Goal: Transaction & Acquisition: Book appointment/travel/reservation

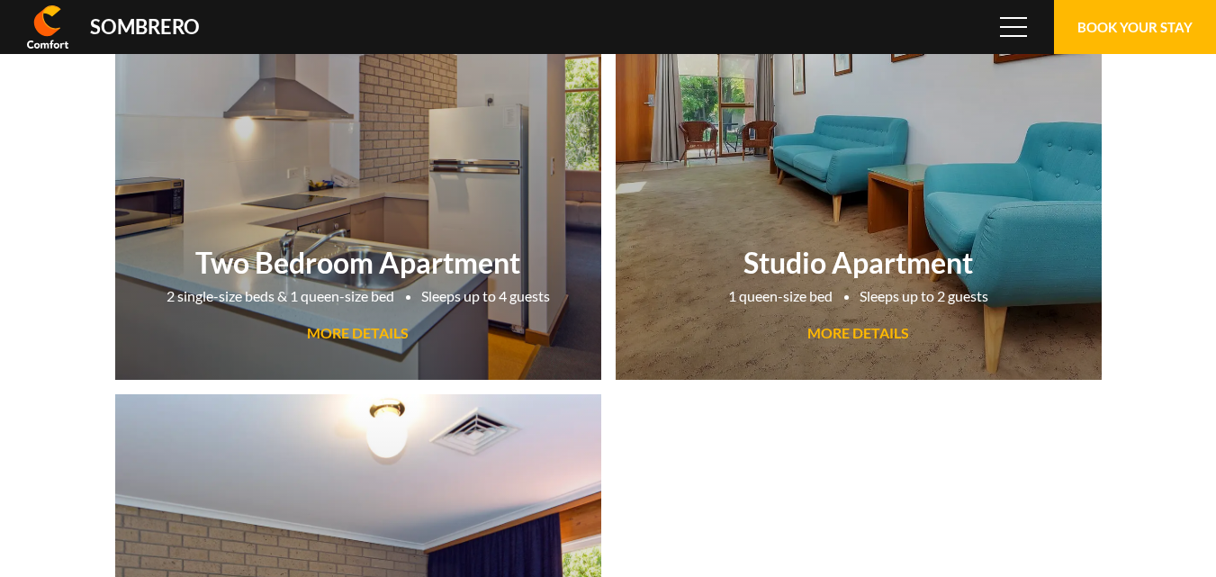
scroll to position [120195, 0]
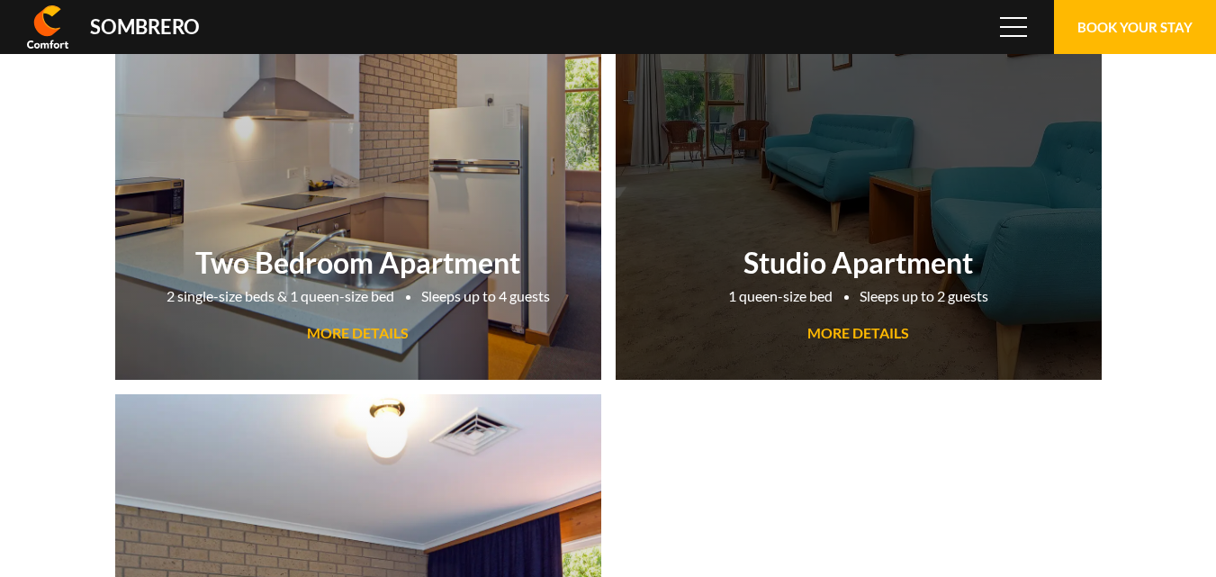
click at [871, 330] on span "MORE DETAILS" at bounding box center [859, 332] width 102 height 17
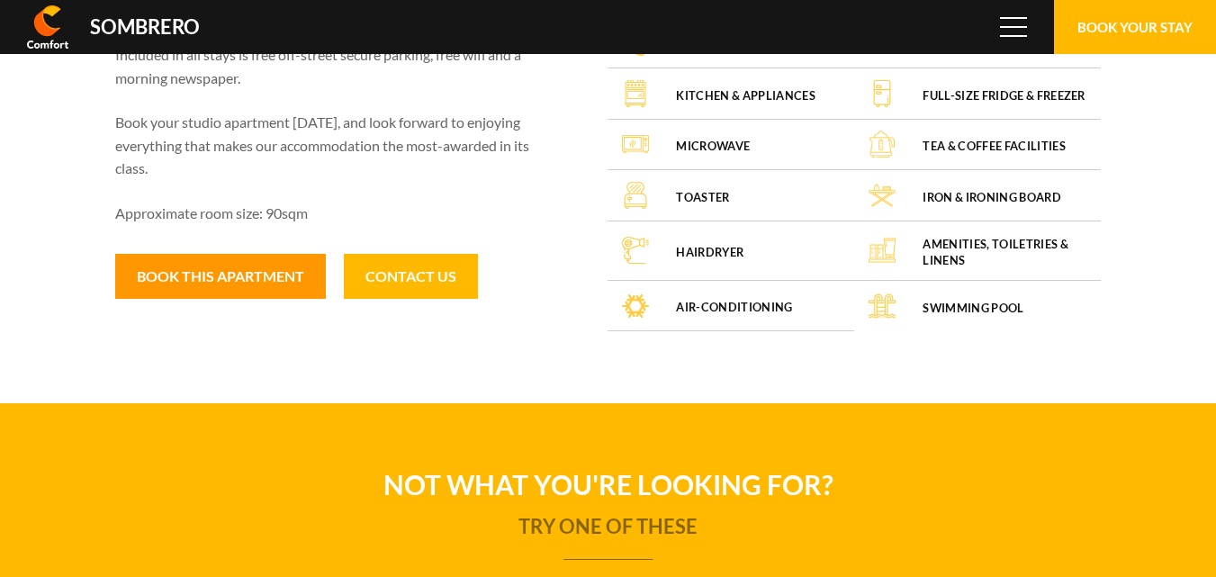
click at [250, 276] on button "Book this apartment" at bounding box center [220, 276] width 211 height 45
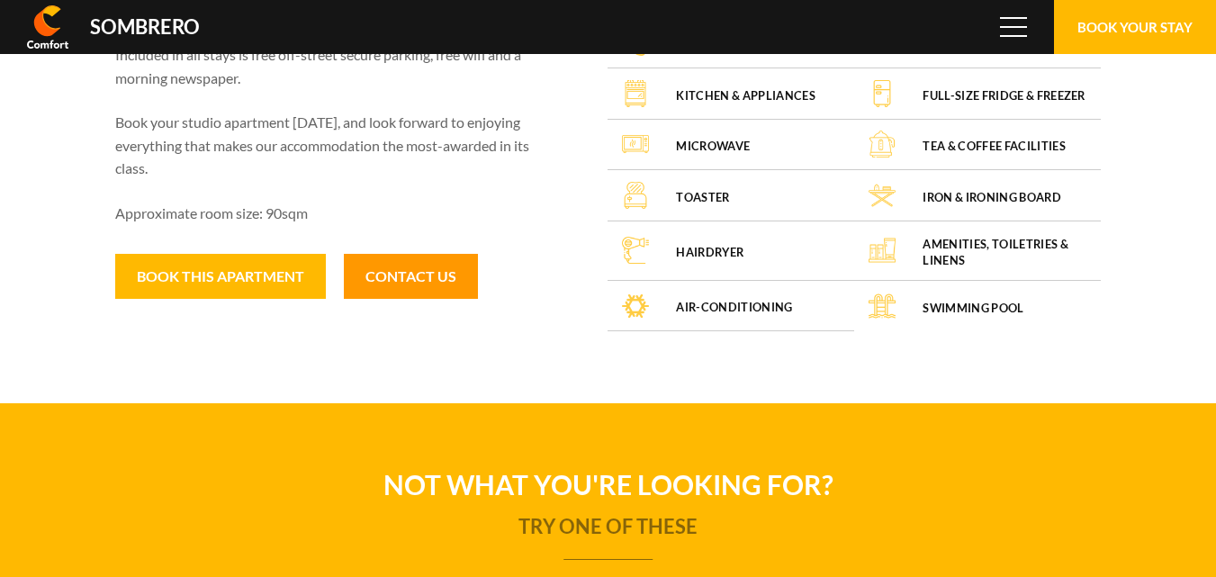
click at [447, 284] on link "Contact Us" at bounding box center [411, 276] width 134 height 45
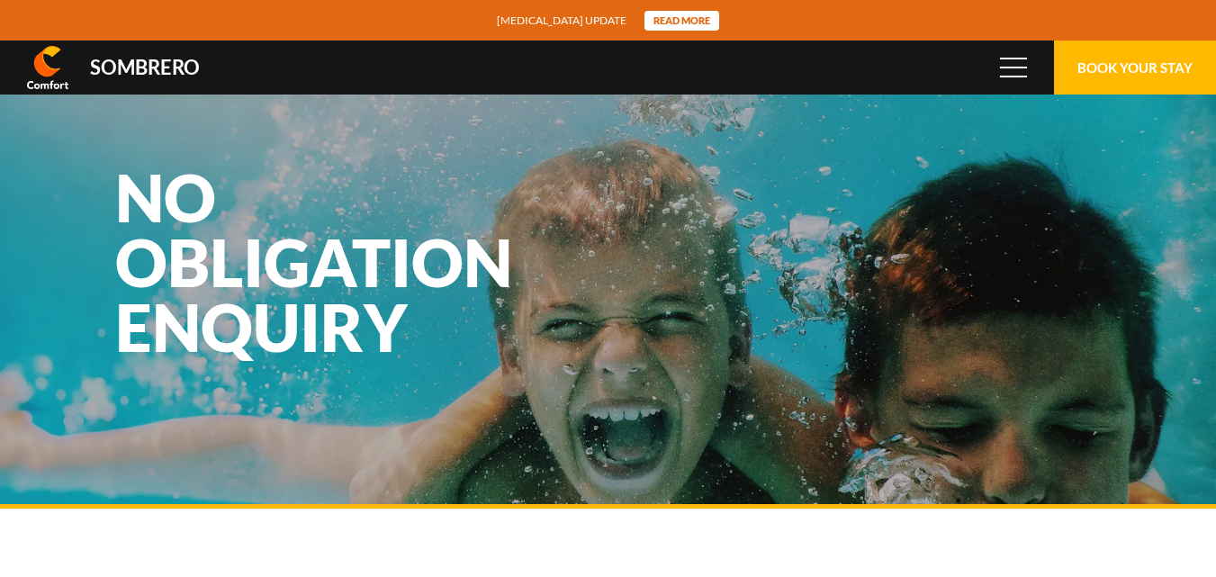
scroll to position [120195, 0]
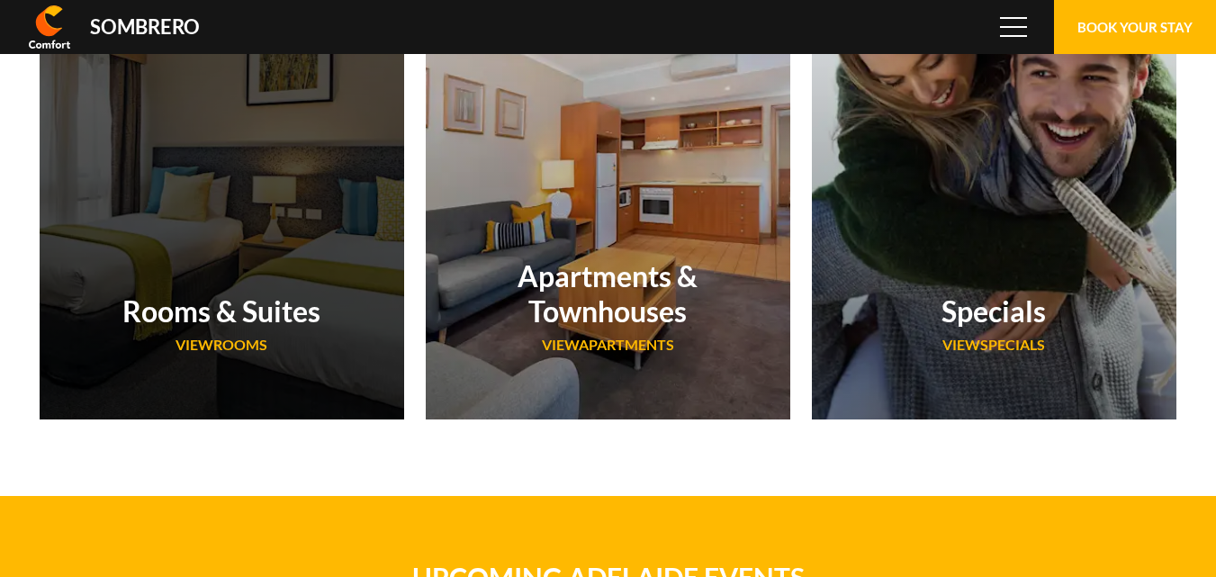
click at [310, 249] on div "Rooms & Suites VIEW Rooms" at bounding box center [222, 167] width 365 height 504
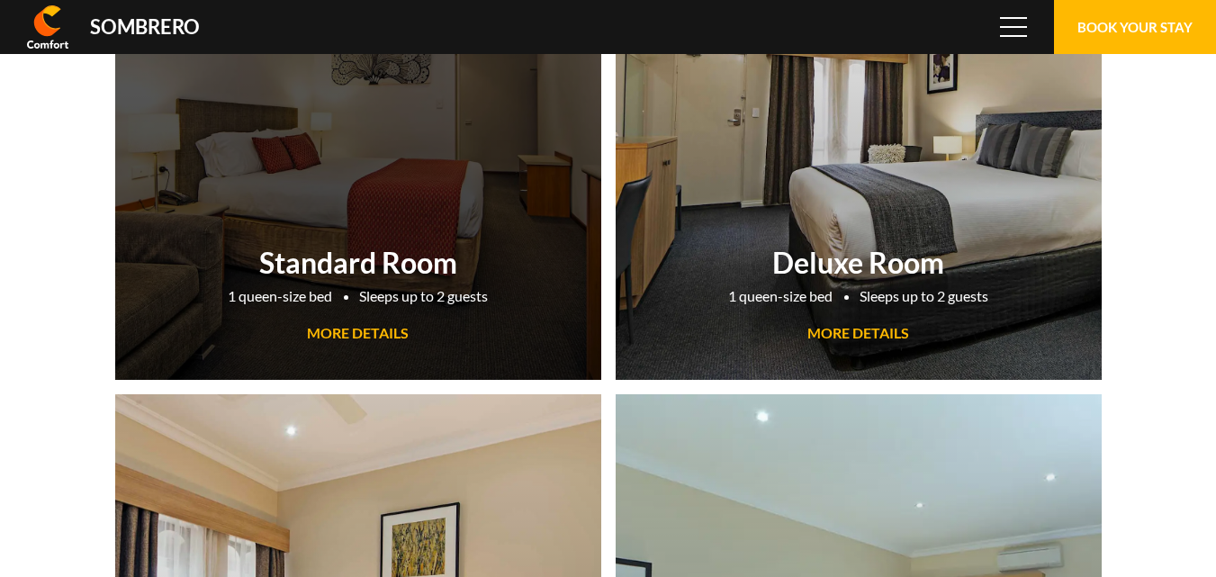
click at [360, 334] on span "MORE DETAILS" at bounding box center [358, 332] width 102 height 17
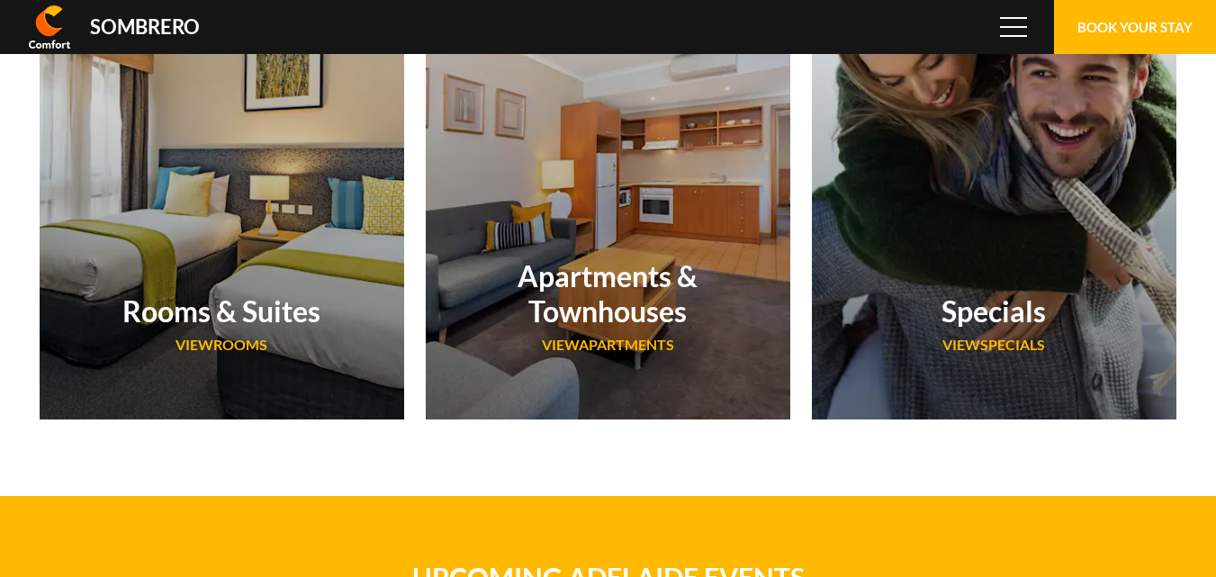
scroll to position [120195, 0]
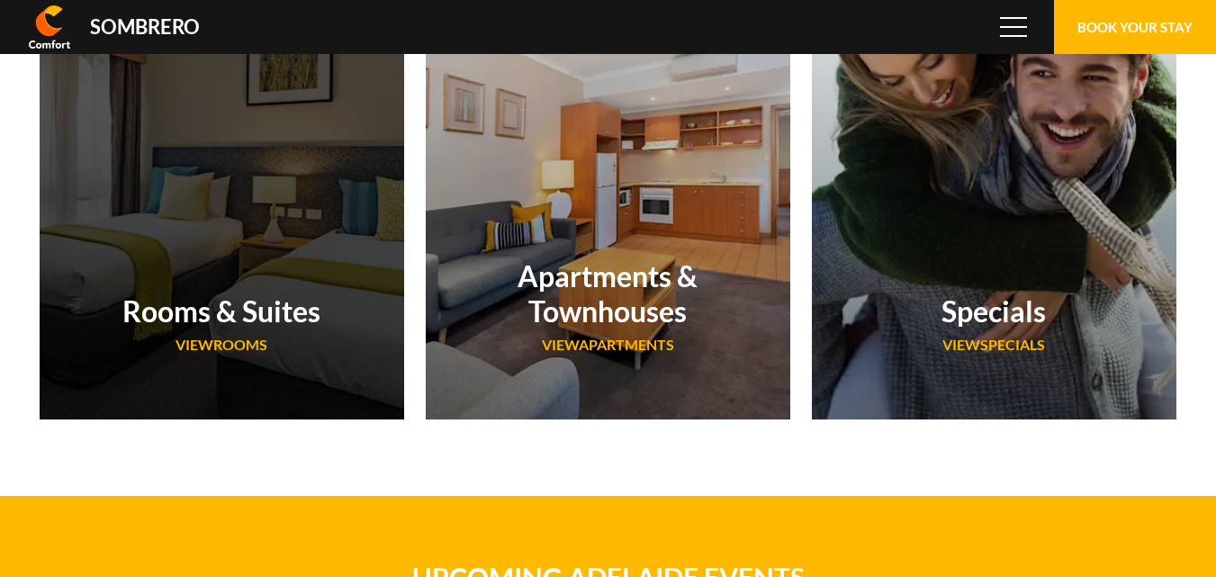
scroll to position [120195, 0]
click at [278, 276] on div "Rooms & Suites VIEW Rooms" at bounding box center [222, 329] width 365 height 128
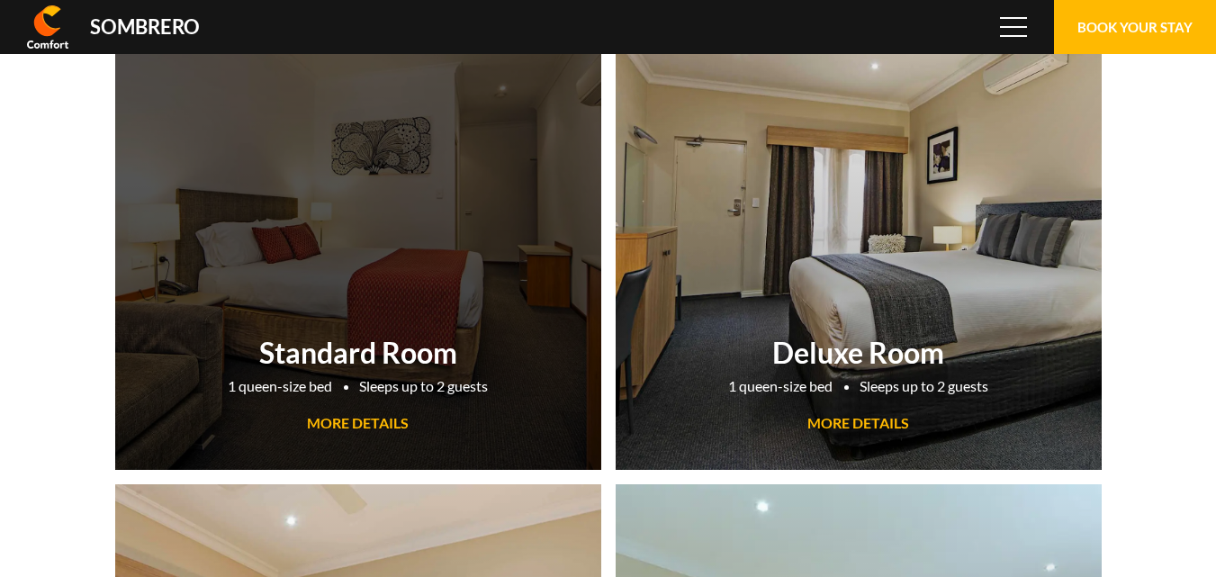
scroll to position [120195, 0]
click at [356, 314] on link "Standard Room 1 queen-size bed Sleeps up to 2 guests MORE DETAILS" at bounding box center [358, 218] width 486 height 504
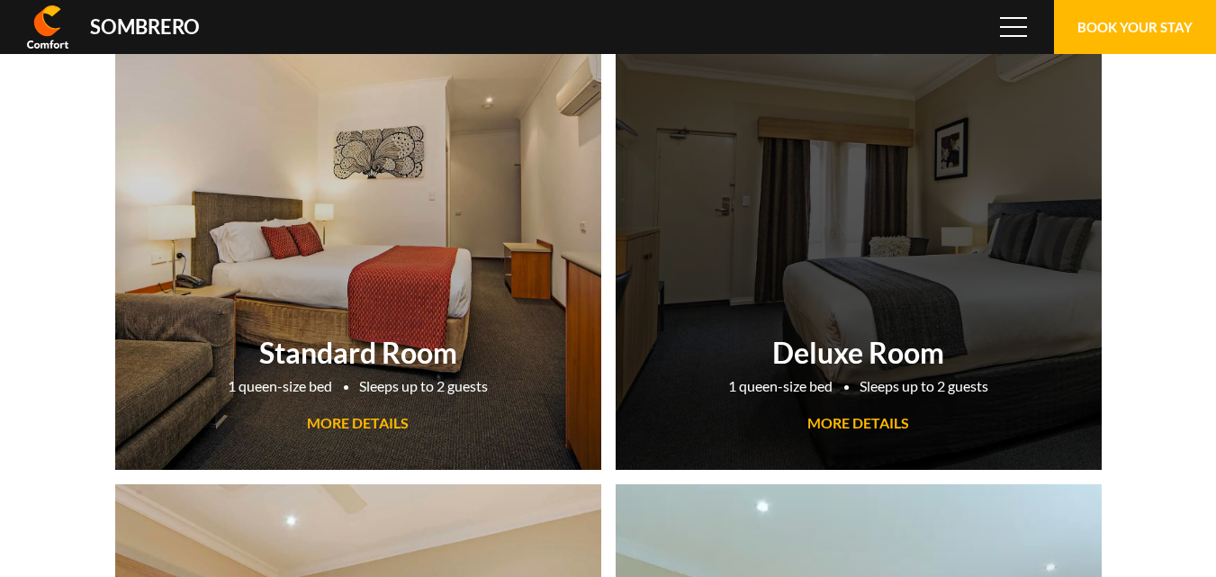
click at [909, 302] on link "Deluxe Room 1 queen-size bed Sleeps up to 2 guests MORE DETAILS" at bounding box center [859, 218] width 486 height 504
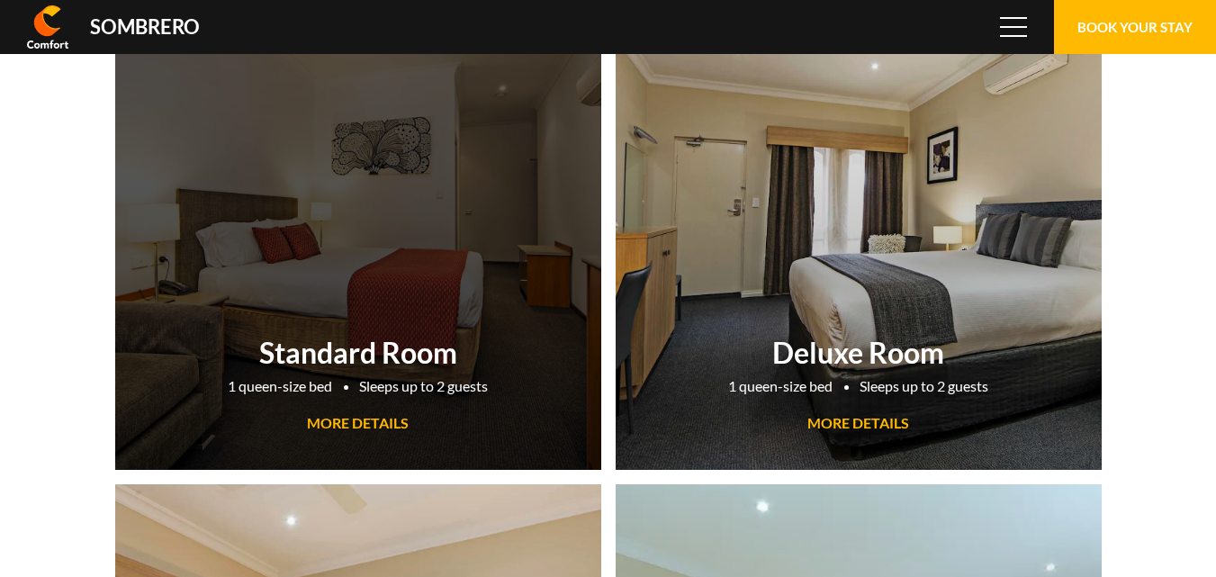
click at [374, 255] on link "Standard Room 1 queen-size bed Sleeps up to 2 guests MORE DETAILS" at bounding box center [358, 218] width 486 height 504
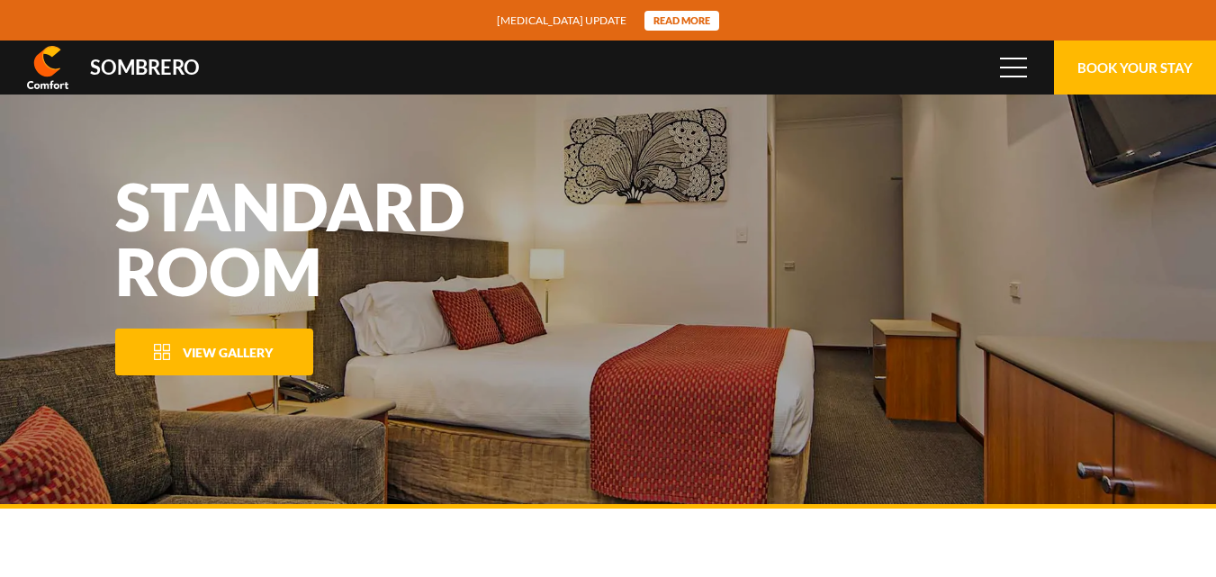
click at [206, 353] on span "View Gallery" at bounding box center [228, 352] width 90 height 15
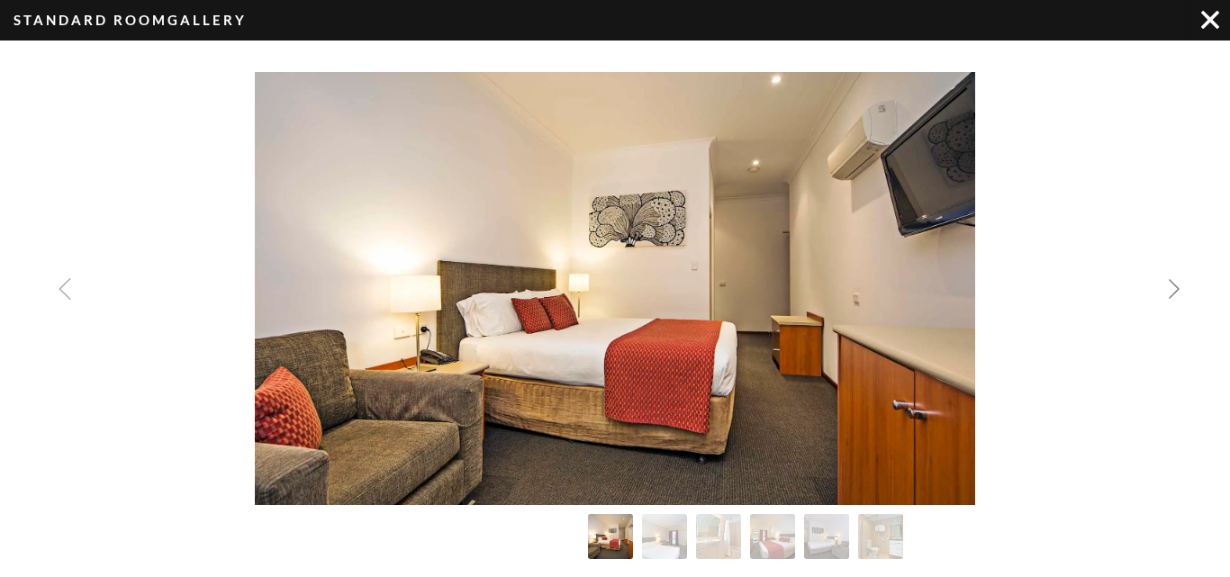
click at [1175, 286] on img "Next slide" at bounding box center [1174, 289] width 22 height 22
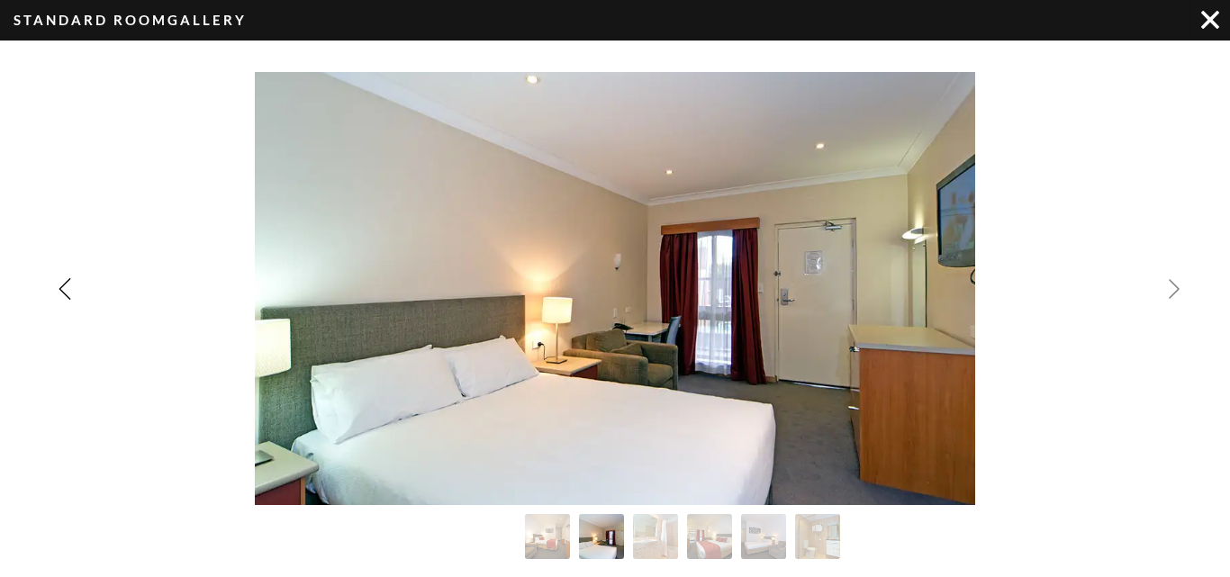
click at [1175, 286] on img "Next slide" at bounding box center [1174, 289] width 22 height 22
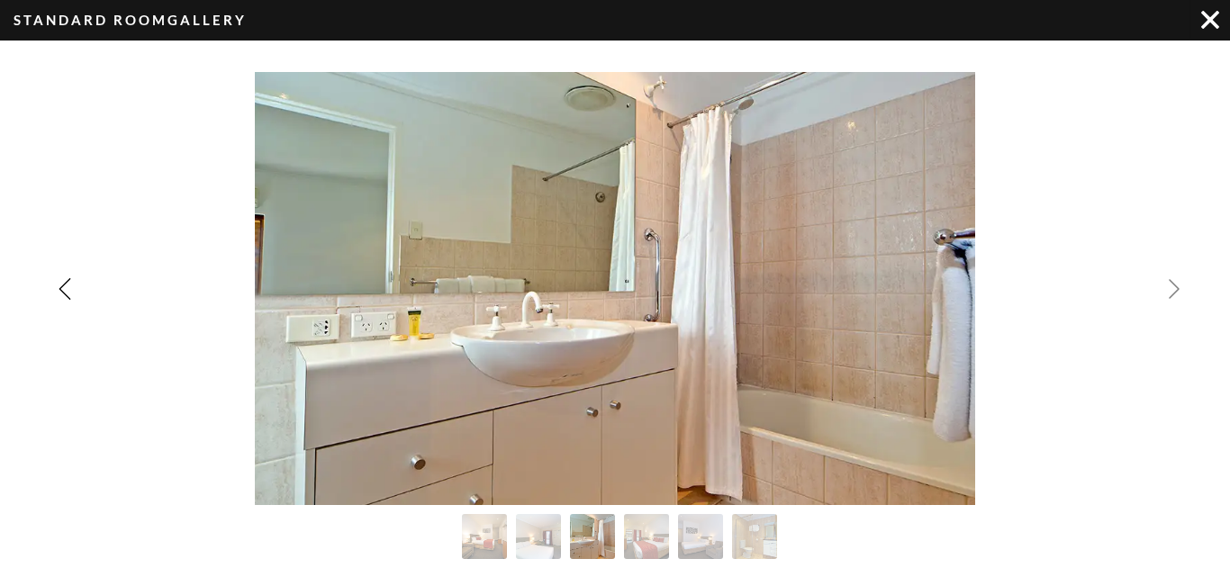
click at [1175, 286] on img "Next slide" at bounding box center [1174, 289] width 22 height 22
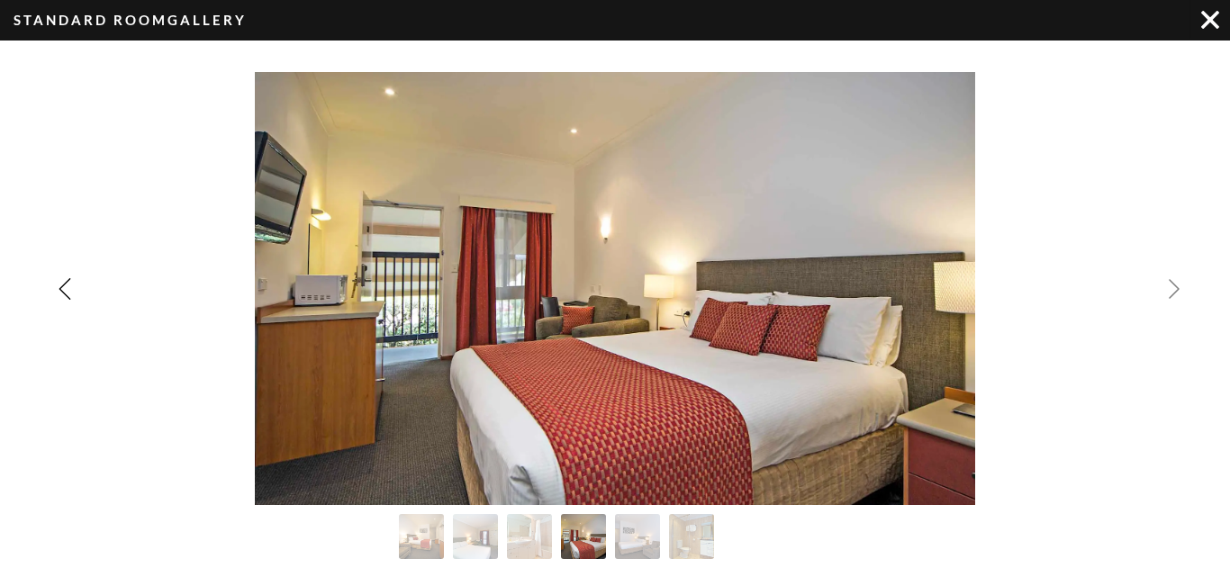
click at [1175, 286] on img "Next slide" at bounding box center [1174, 289] width 22 height 22
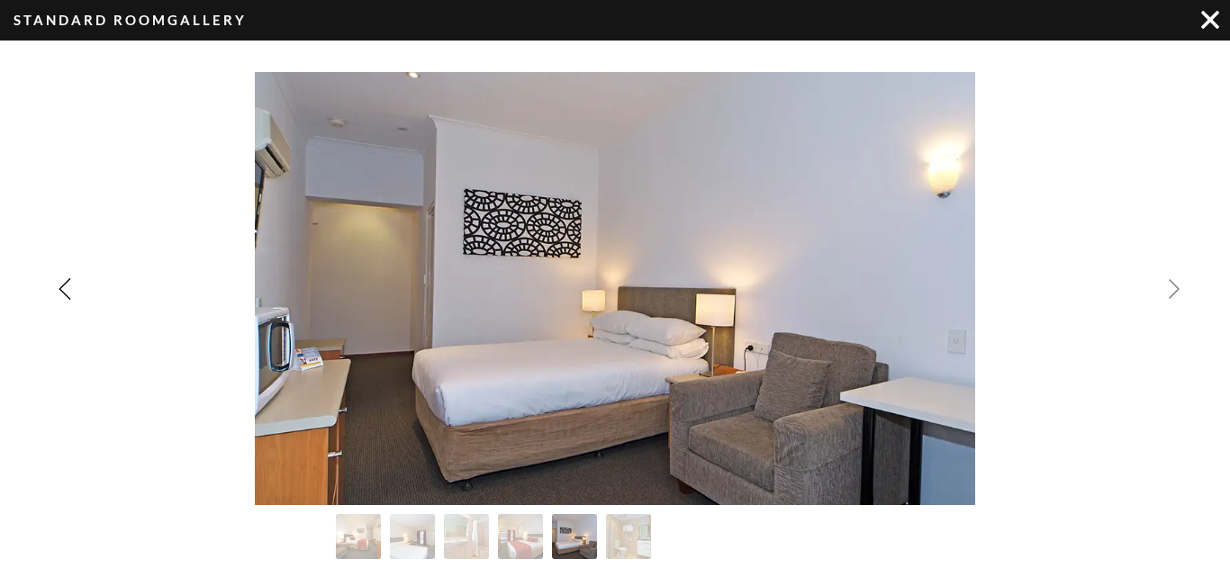
click at [1175, 286] on img "Next slide" at bounding box center [1174, 289] width 22 height 22
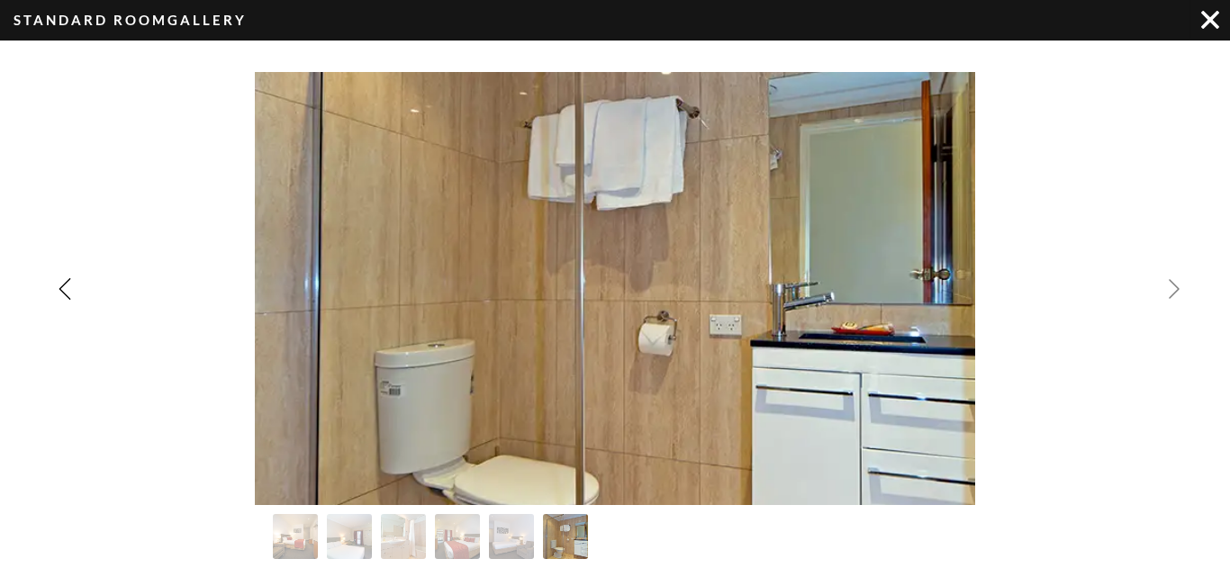
click at [1175, 286] on div "Image Gallery" at bounding box center [615, 288] width 1230 height 433
click at [61, 288] on img "Previous slide" at bounding box center [65, 289] width 22 height 22
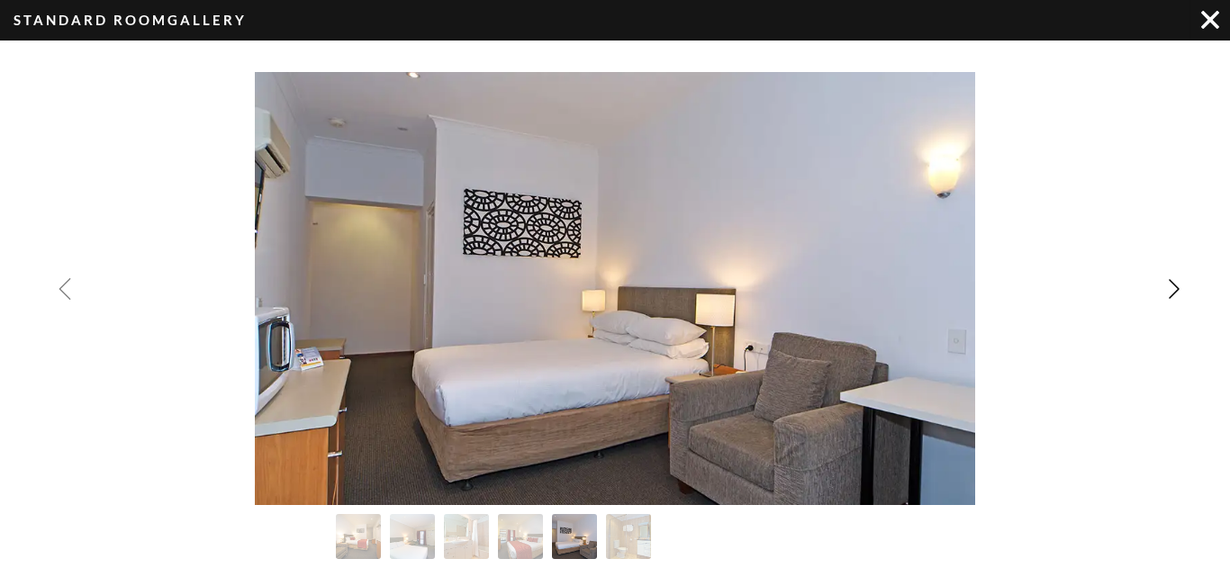
click at [61, 288] on img "Previous slide" at bounding box center [65, 289] width 22 height 22
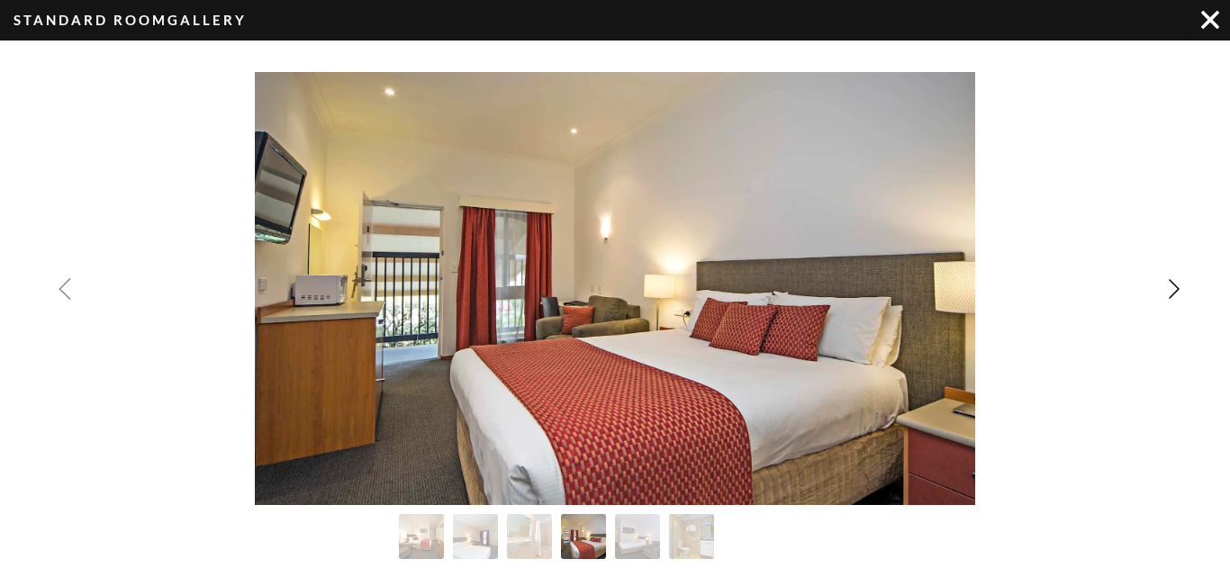
click at [61, 288] on img "Previous slide" at bounding box center [65, 289] width 22 height 22
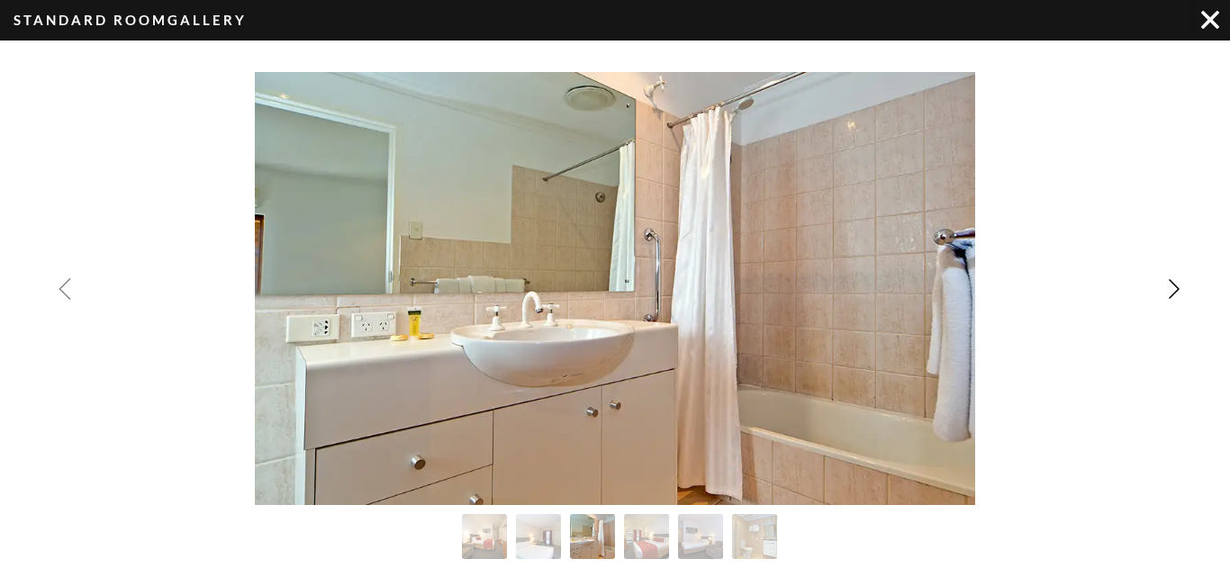
click at [61, 288] on img "Previous slide" at bounding box center [65, 289] width 22 height 22
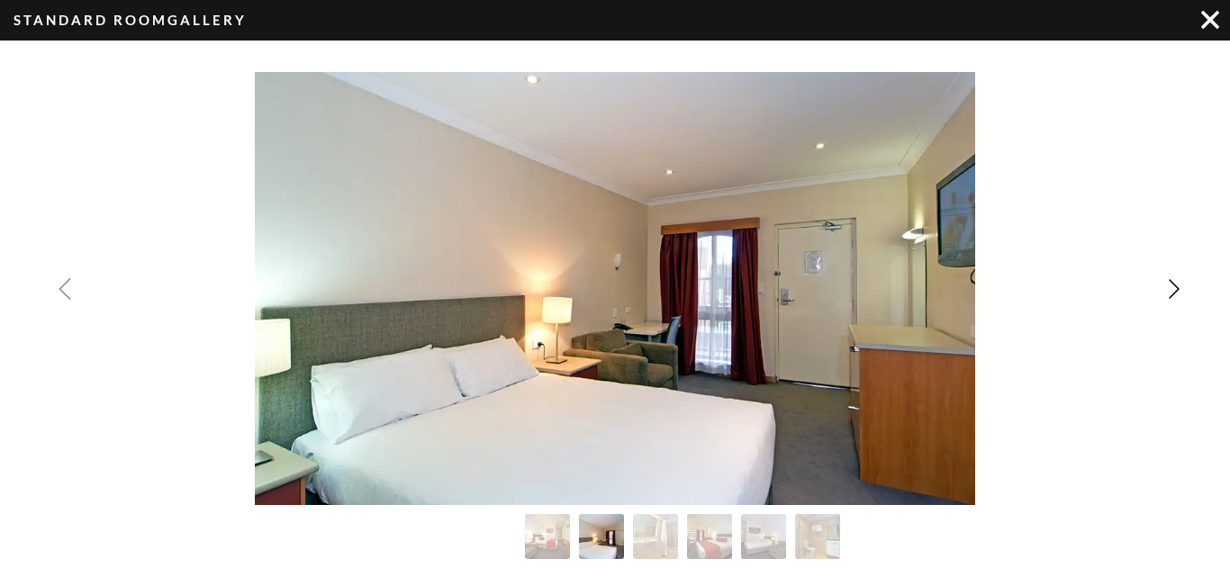
click at [61, 288] on img "Previous slide" at bounding box center [65, 289] width 22 height 22
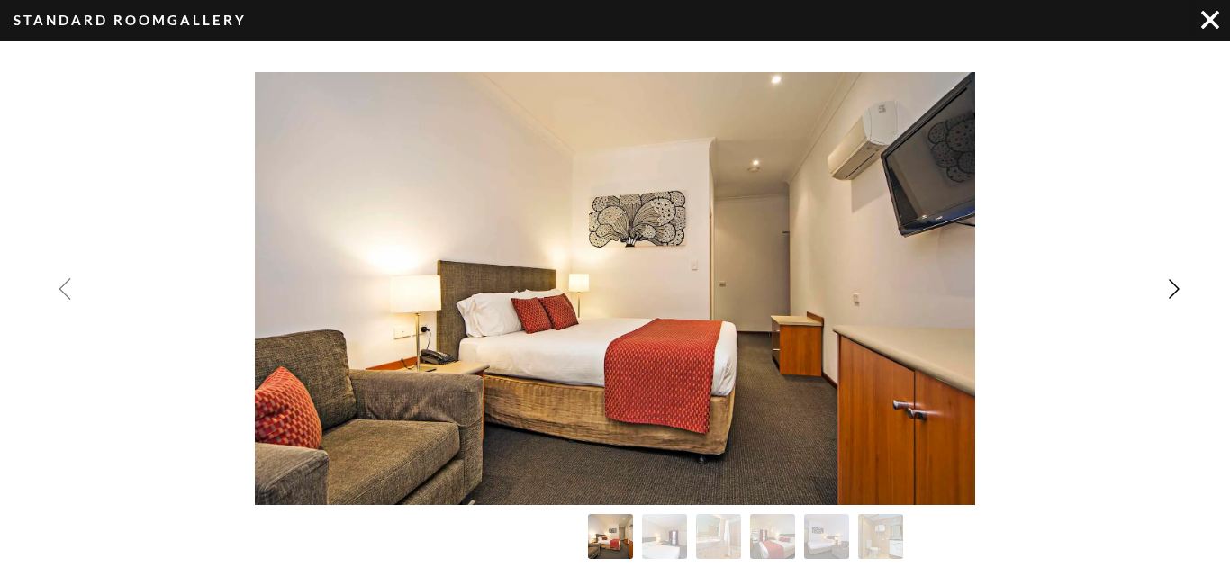
click at [61, 288] on div "Image Gallery" at bounding box center [615, 288] width 1230 height 433
click at [1209, 23] on img "Image Gallery" at bounding box center [1210, 20] width 18 height 18
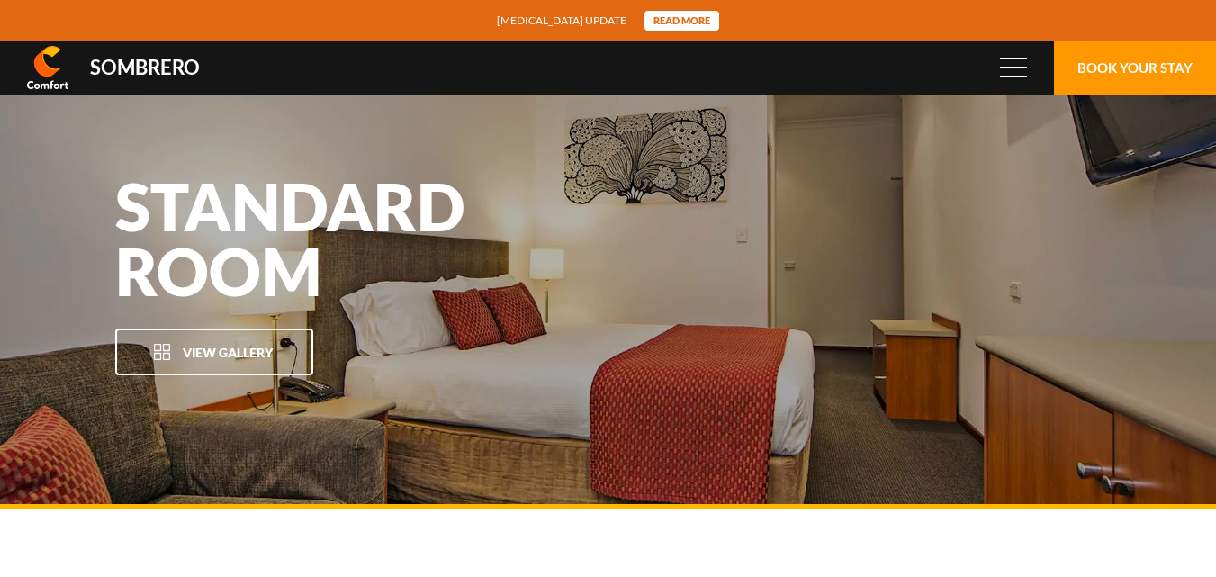
click at [1164, 71] on button "Book Your Stay" at bounding box center [1135, 68] width 162 height 54
